Goal: Task Accomplishment & Management: Manage account settings

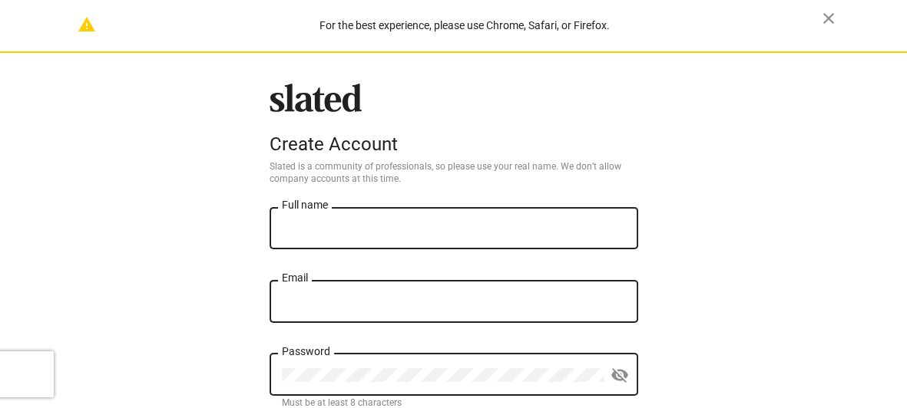
type input "mylivinglegacy@earthlink.net"
click at [343, 225] on input "Full name" at bounding box center [454, 229] width 344 height 14
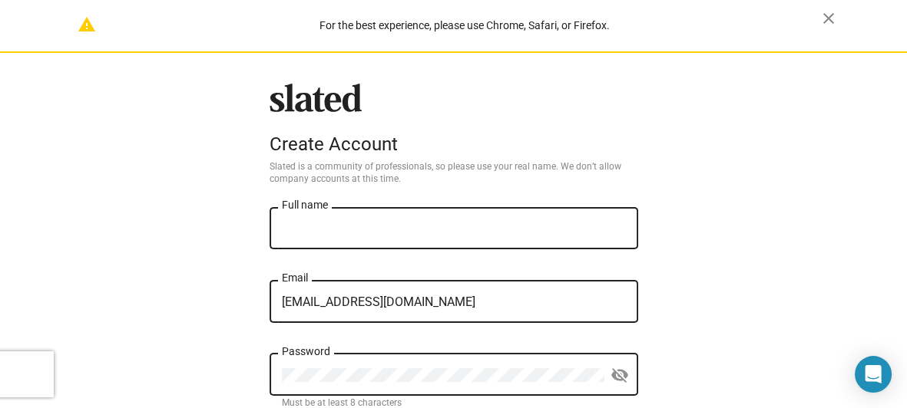
click at [343, 229] on input "Full name" at bounding box center [454, 229] width 344 height 14
type input "Richard Arthur Liersch"
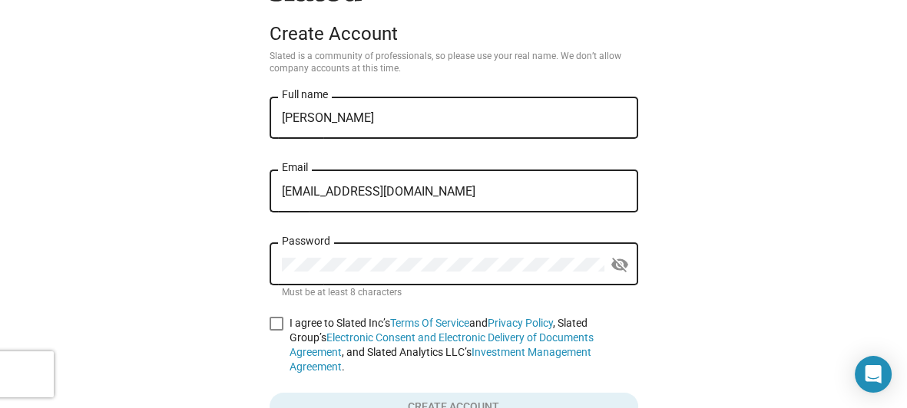
scroll to position [133, 0]
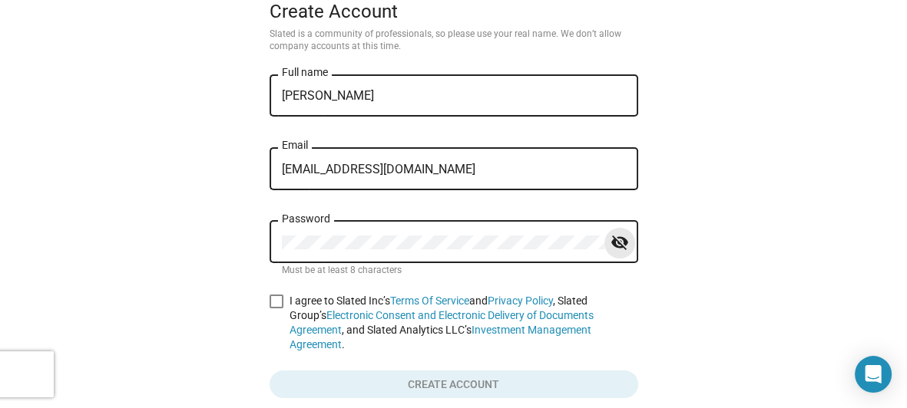
click at [617, 239] on mat-icon "visibility_off" at bounding box center [619, 243] width 18 height 24
click at [269, 296] on span at bounding box center [276, 302] width 14 height 14
click at [276, 309] on input "I agree to Slated Inc’s Terms Of Service and Privacy Policy , Slated Group’s El…" at bounding box center [276, 309] width 1 height 1
checkbox input "true"
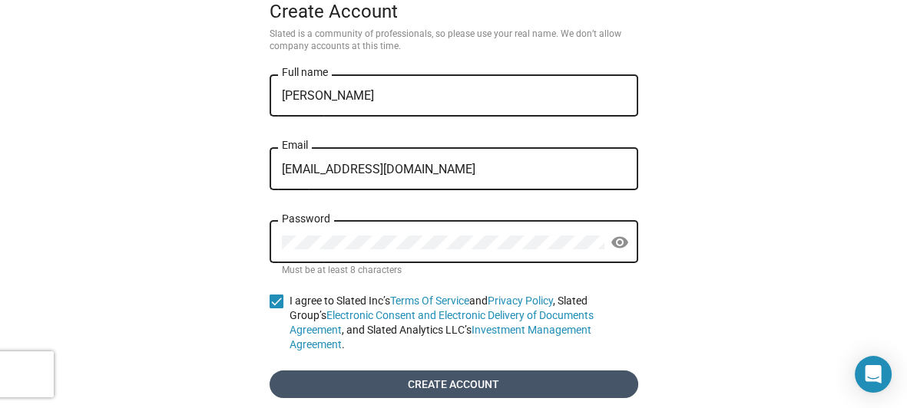
click at [407, 371] on span "Create account" at bounding box center [454, 385] width 344 height 28
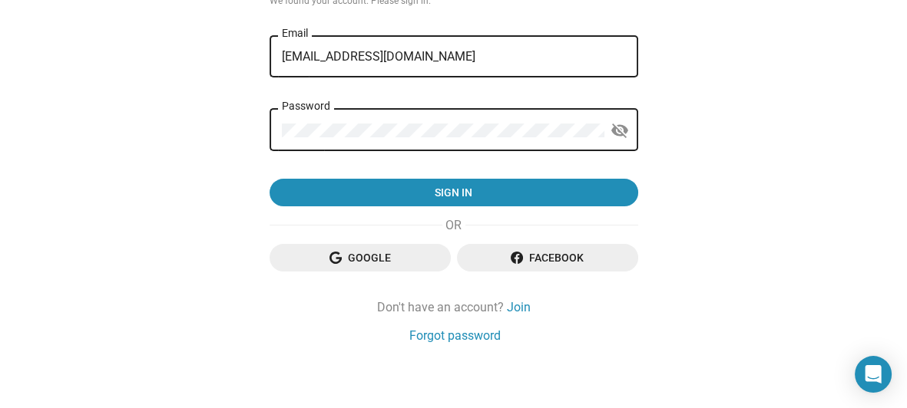
scroll to position [174, 0]
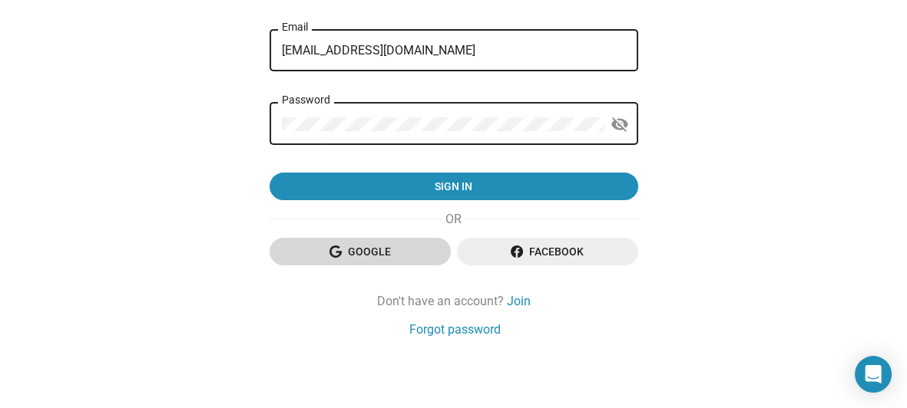
click at [379, 245] on span "Google" at bounding box center [360, 252] width 157 height 28
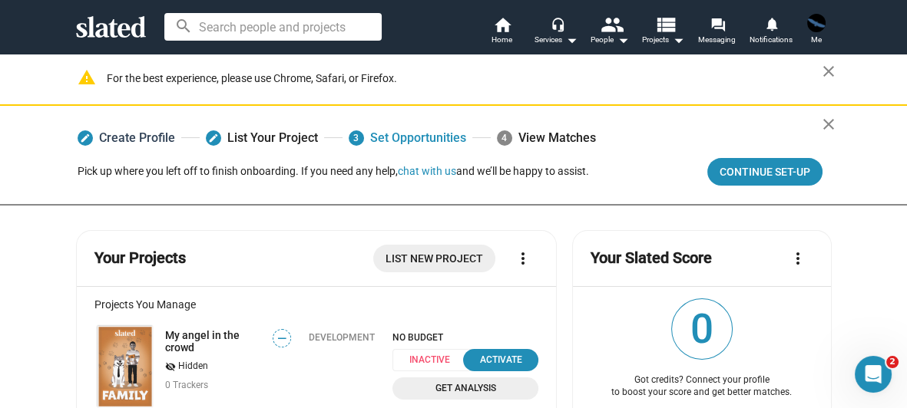
click at [130, 130] on link "edit Create Profile" at bounding box center [127, 138] width 98 height 28
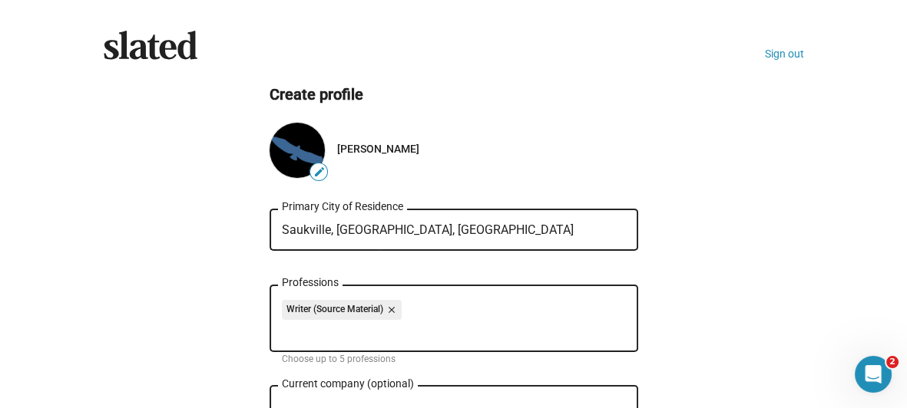
type input "[DOMAIN_NAME]"
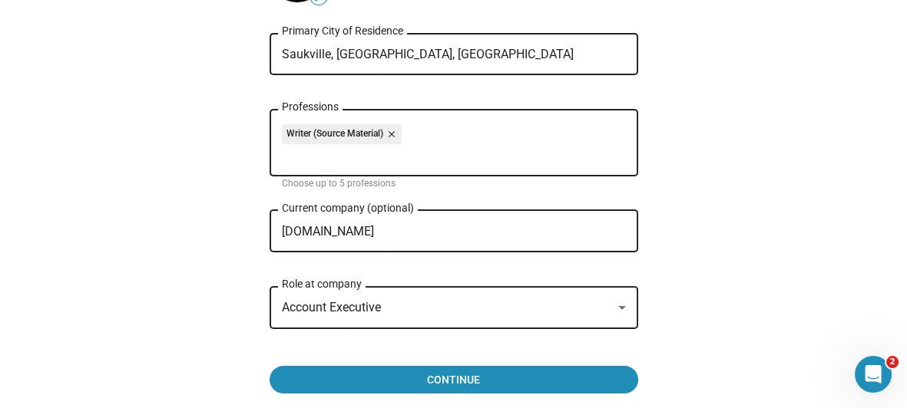
scroll to position [178, 0]
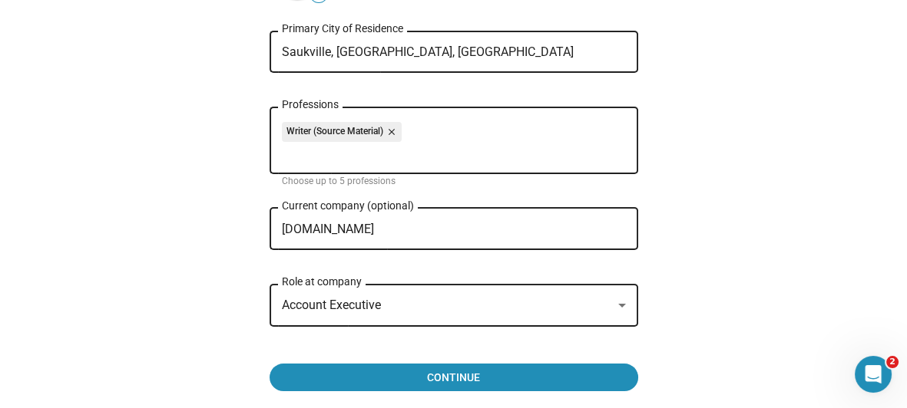
click at [320, 133] on mat-chip "Writer (Source Material) close" at bounding box center [342, 132] width 120 height 20
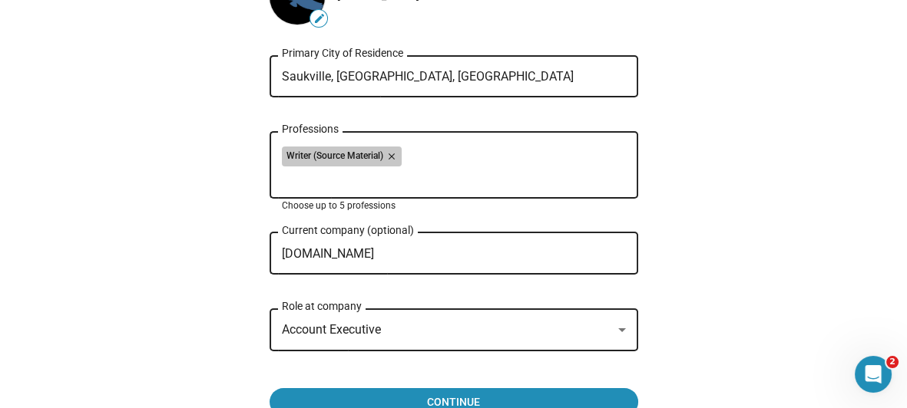
scroll to position [110, 0]
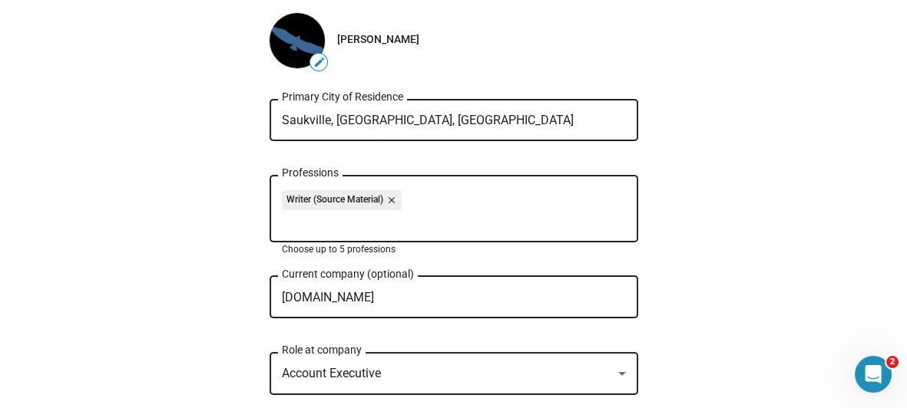
click at [289, 193] on mat-chip "Writer (Source Material) close" at bounding box center [342, 200] width 120 height 20
click at [283, 196] on mat-chip "Writer (Source Material) close" at bounding box center [342, 200] width 120 height 20
click at [286, 197] on mat-chip "Writer (Source Material) close" at bounding box center [342, 200] width 120 height 20
click at [384, 199] on mat-icon "close" at bounding box center [390, 200] width 14 height 14
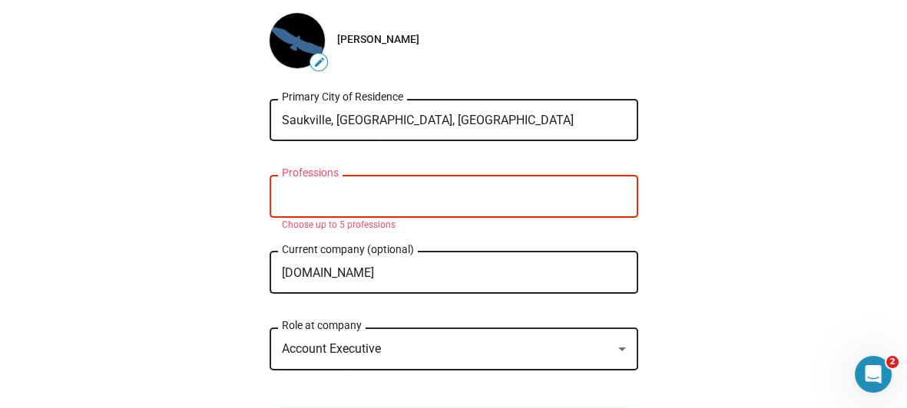
type input "a"
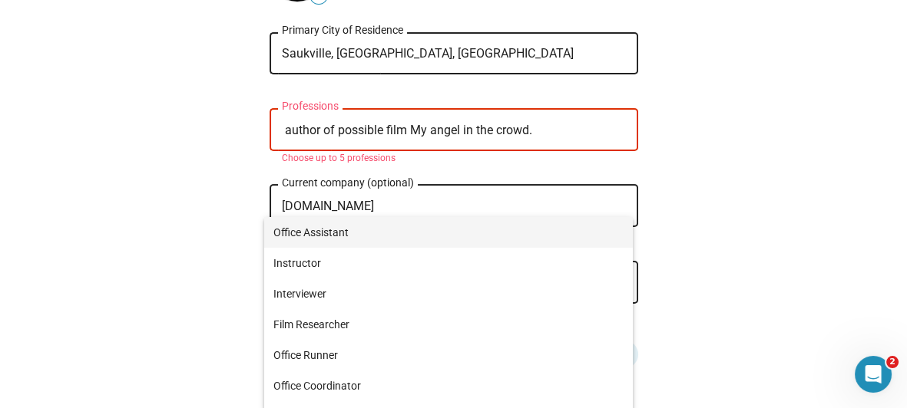
scroll to position [220, 0]
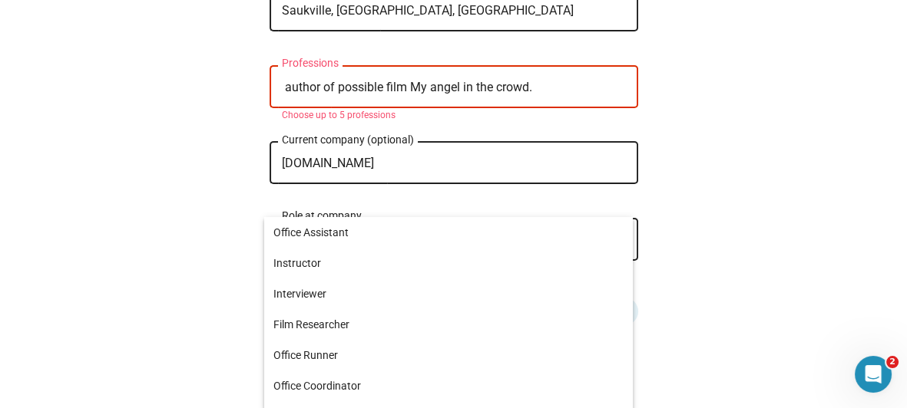
type input "author of possible film My angel in the crowd."
click at [614, 77] on div "author of possible film My angel in the crowd. Professions" at bounding box center [454, 85] width 344 height 45
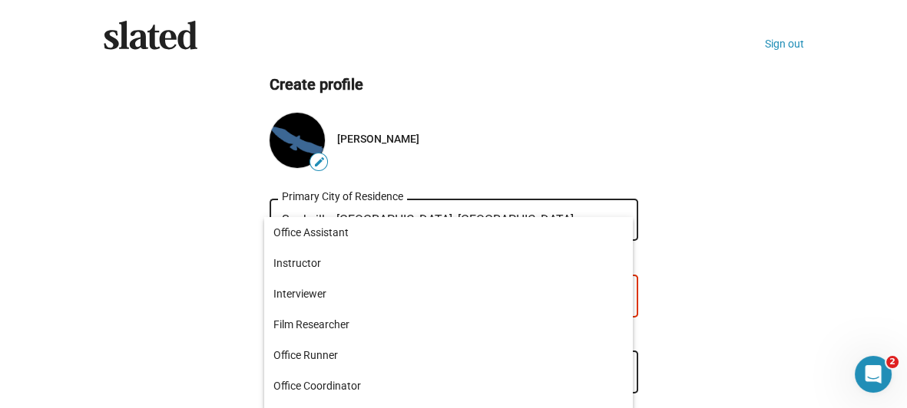
scroll to position [0, 0]
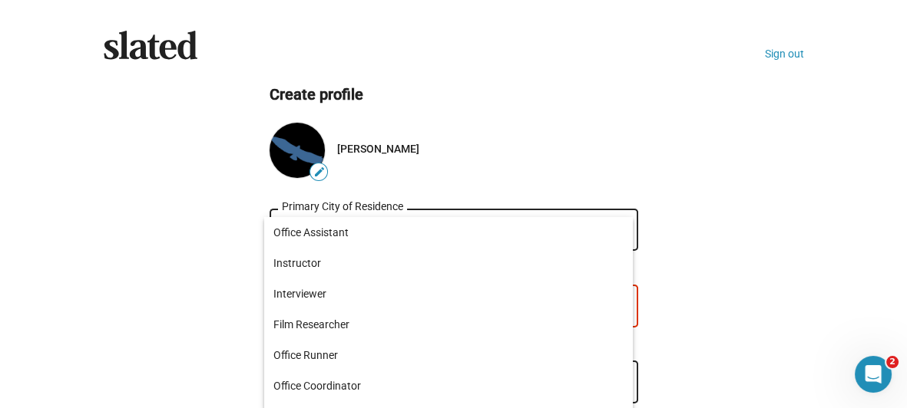
click at [298, 159] on div "edit" at bounding box center [296, 150] width 55 height 55
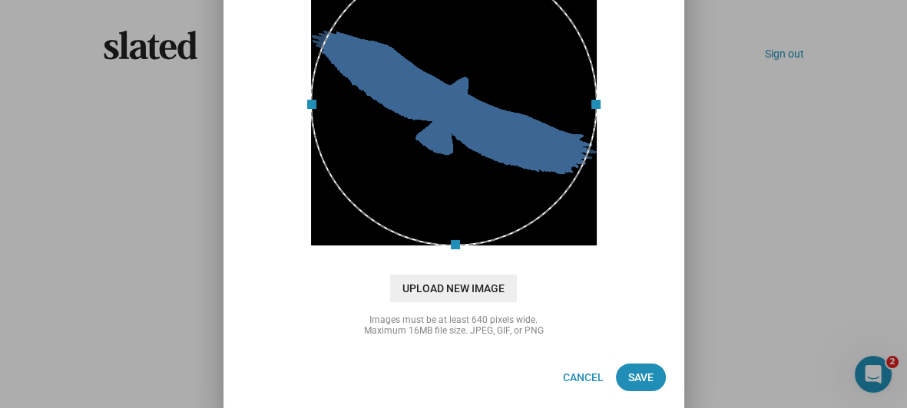
scroll to position [138, 0]
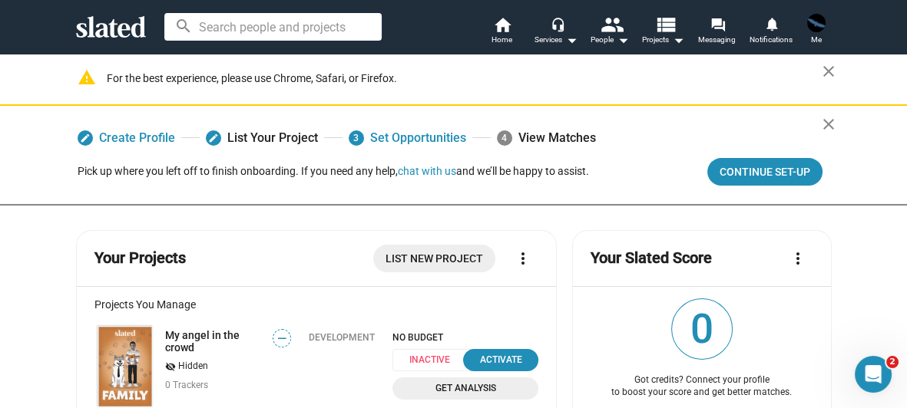
scroll to position [22, 0]
click at [130, 344] on img at bounding box center [125, 367] width 55 height 82
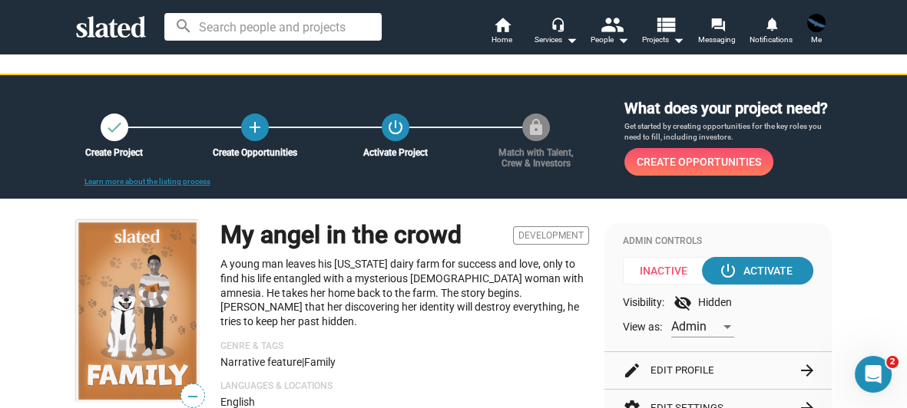
scroll to position [88, 0]
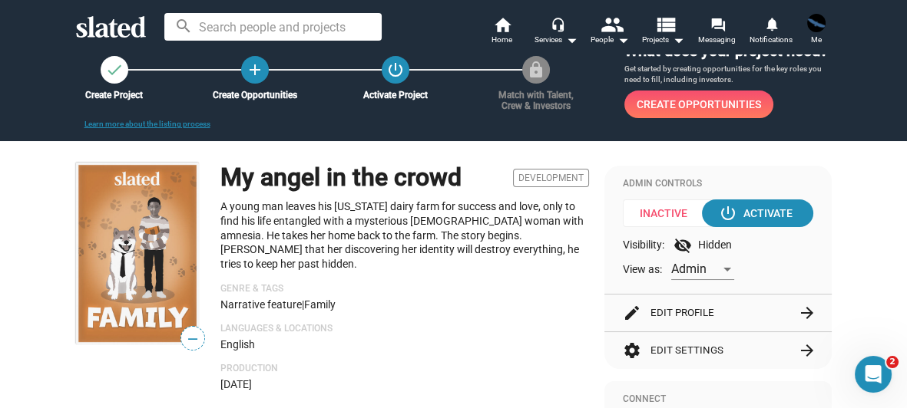
drag, startPoint x: 140, startPoint y: 246, endPoint x: 438, endPoint y: 312, distance: 305.1
click at [438, 312] on div "My angel in the crowd Development A young man leaves his Wisconsin dairy farm f…" at bounding box center [404, 277] width 369 height 228
click at [184, 338] on span "—" at bounding box center [192, 339] width 23 height 20
click at [145, 272] on img at bounding box center [137, 254] width 123 height 182
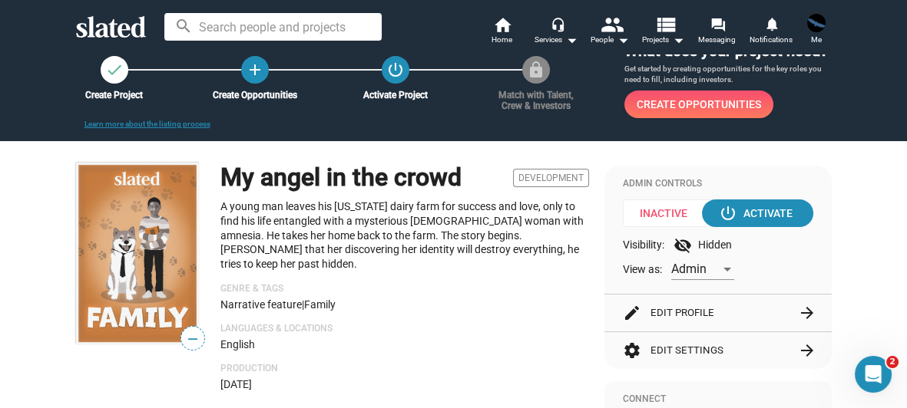
click at [145, 272] on img at bounding box center [137, 254] width 123 height 182
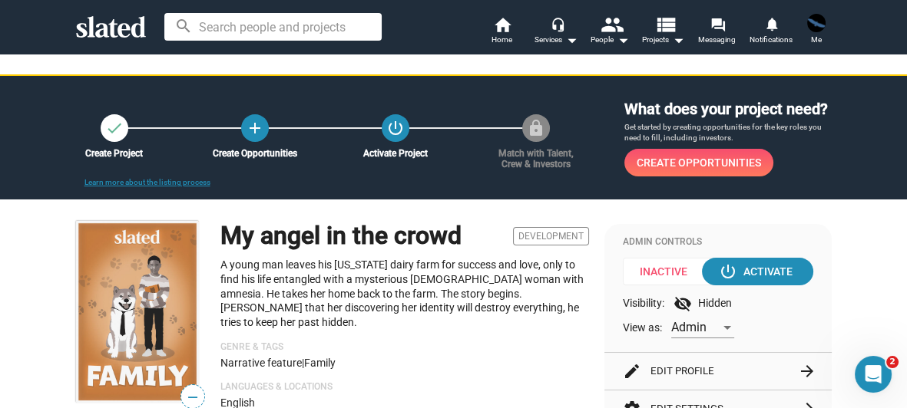
scroll to position [0, 0]
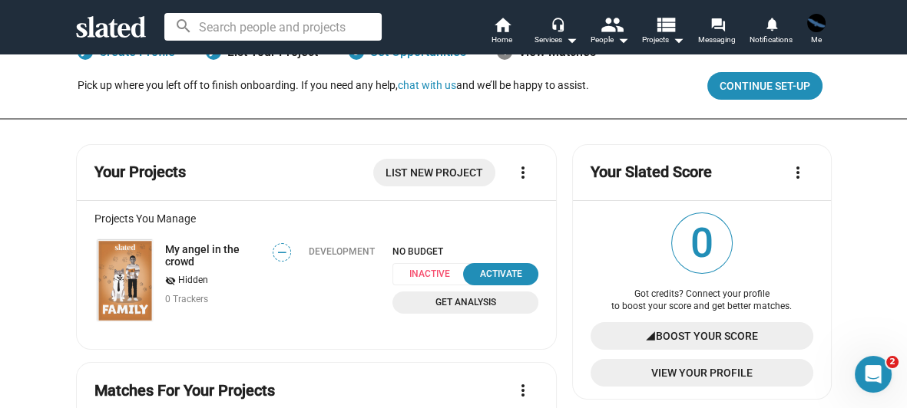
scroll to position [88, 0]
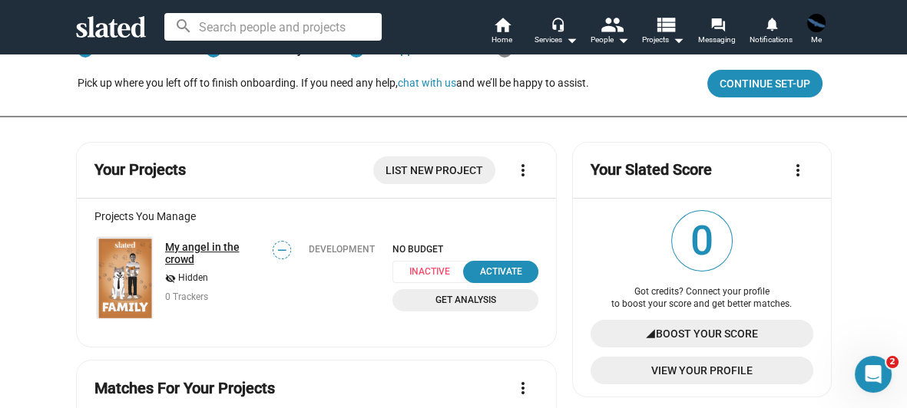
click at [174, 243] on link "My angel in the crowd" at bounding box center [214, 253] width 98 height 25
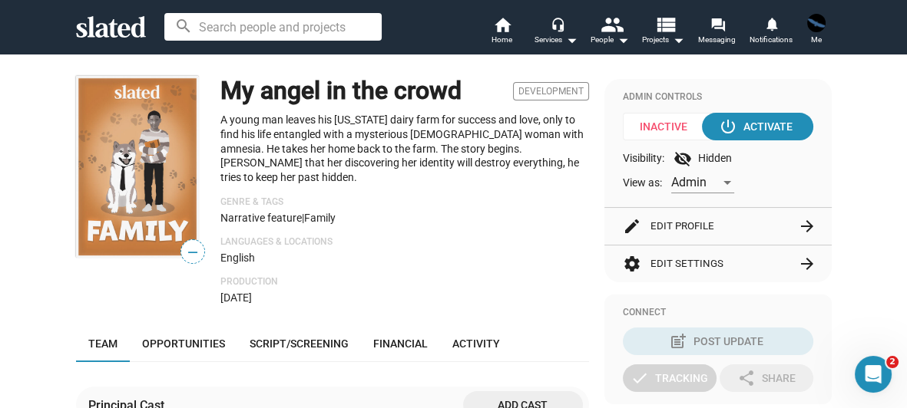
scroll to position [178, 0]
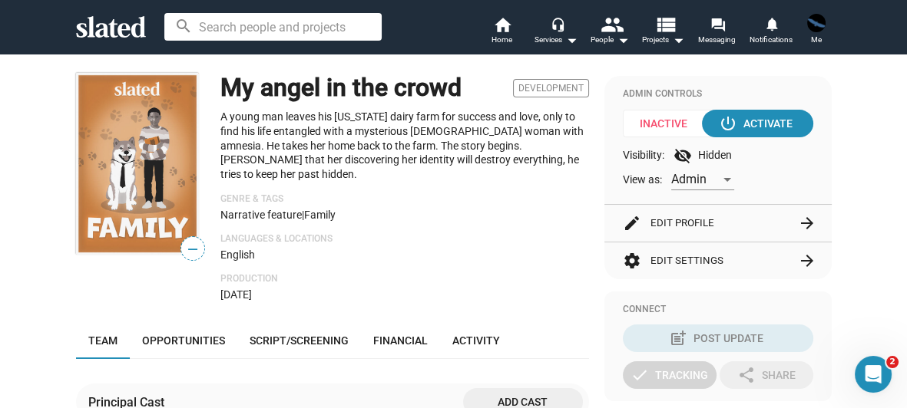
click at [127, 132] on img at bounding box center [137, 164] width 123 height 182
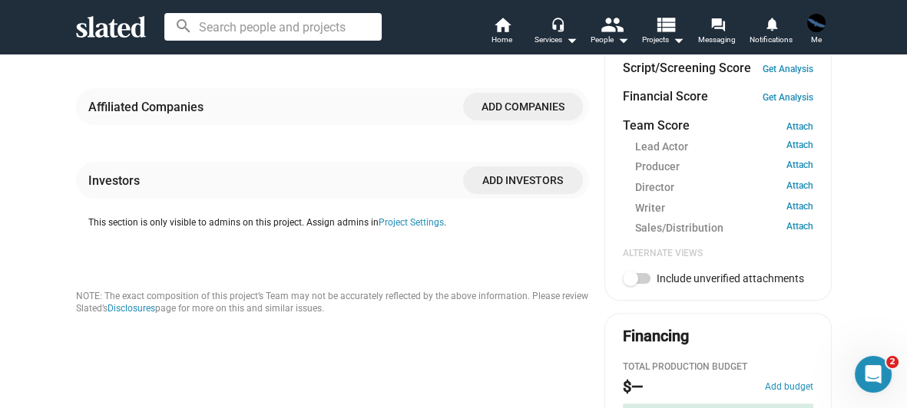
scroll to position [623, 0]
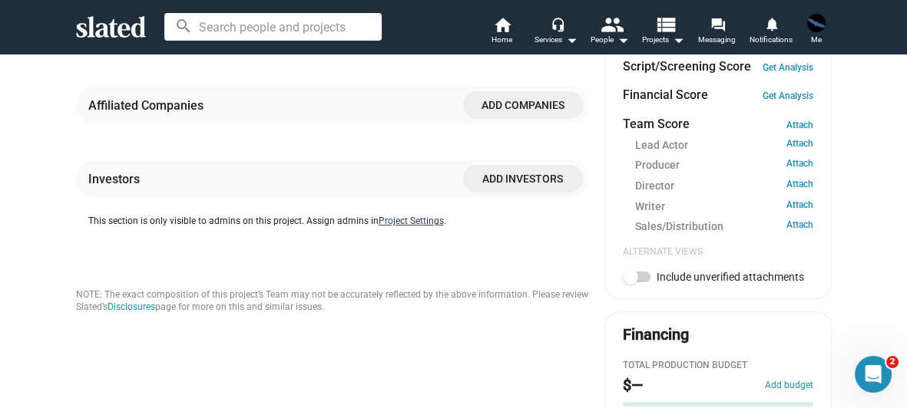
click at [408, 217] on button "Project Settings" at bounding box center [411, 222] width 65 height 12
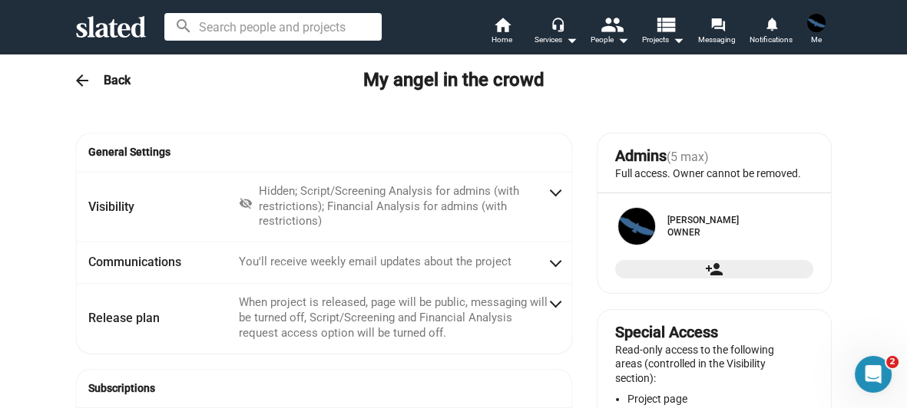
radio input "false"
radio input "true"
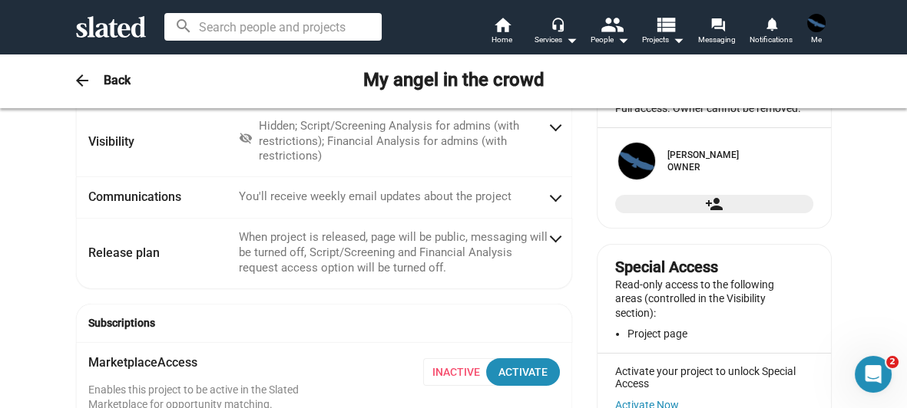
scroll to position [0, 0]
